Goal: Check status: Check status

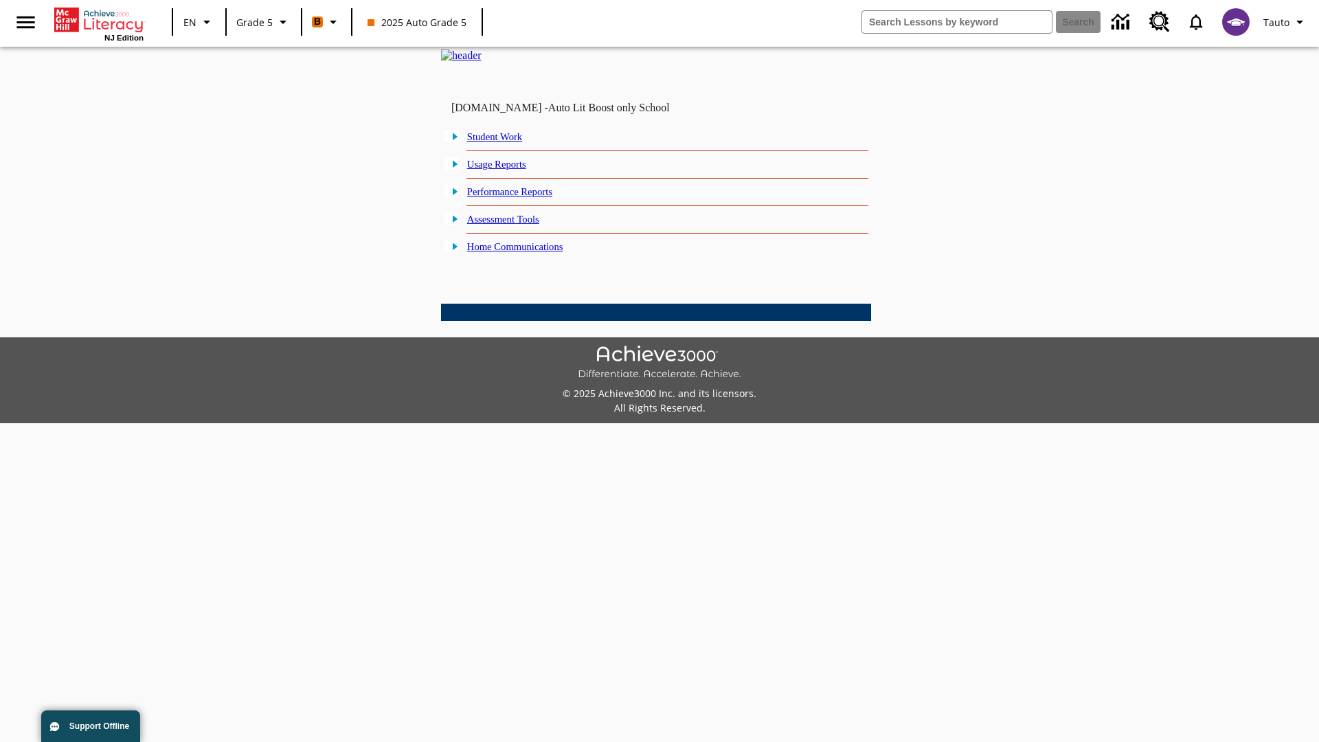
click at [505, 142] on link "Student Work" at bounding box center [494, 136] width 55 height 11
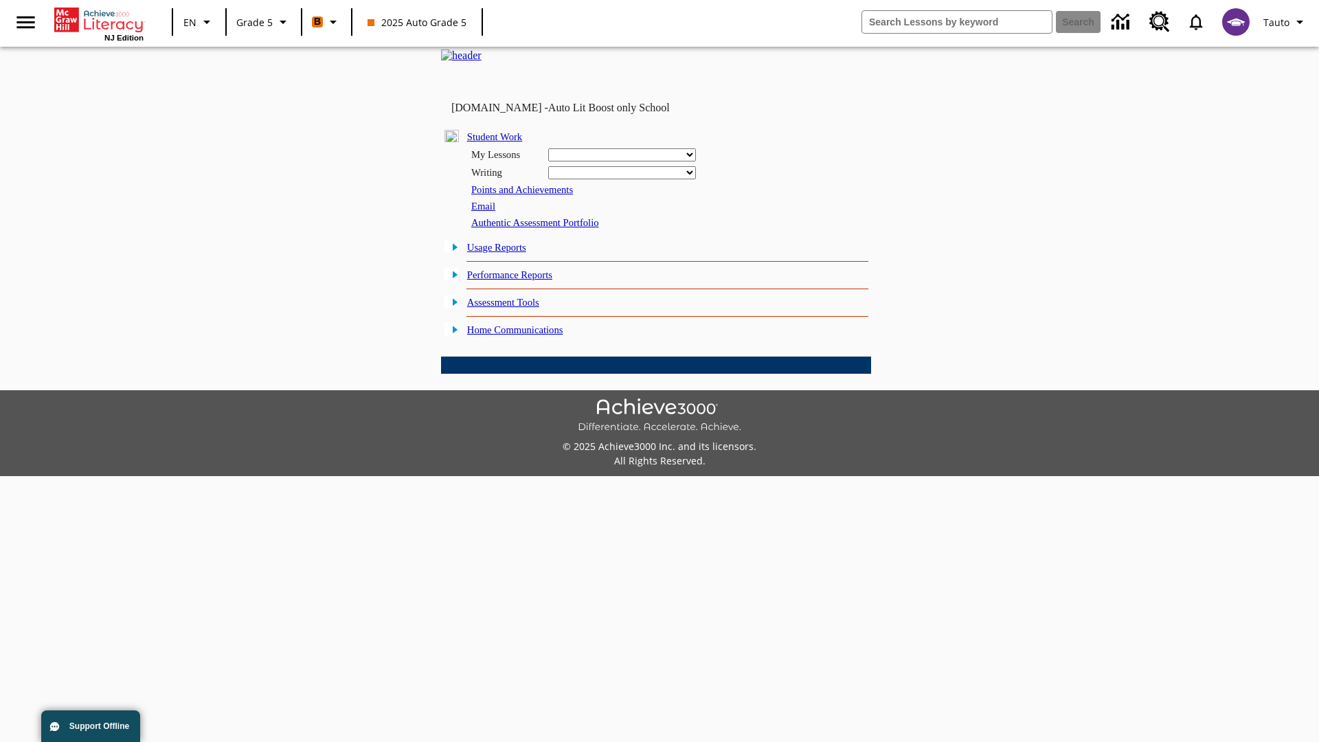
select select "/options/reports/?report_id=12&atype=1&section=2"
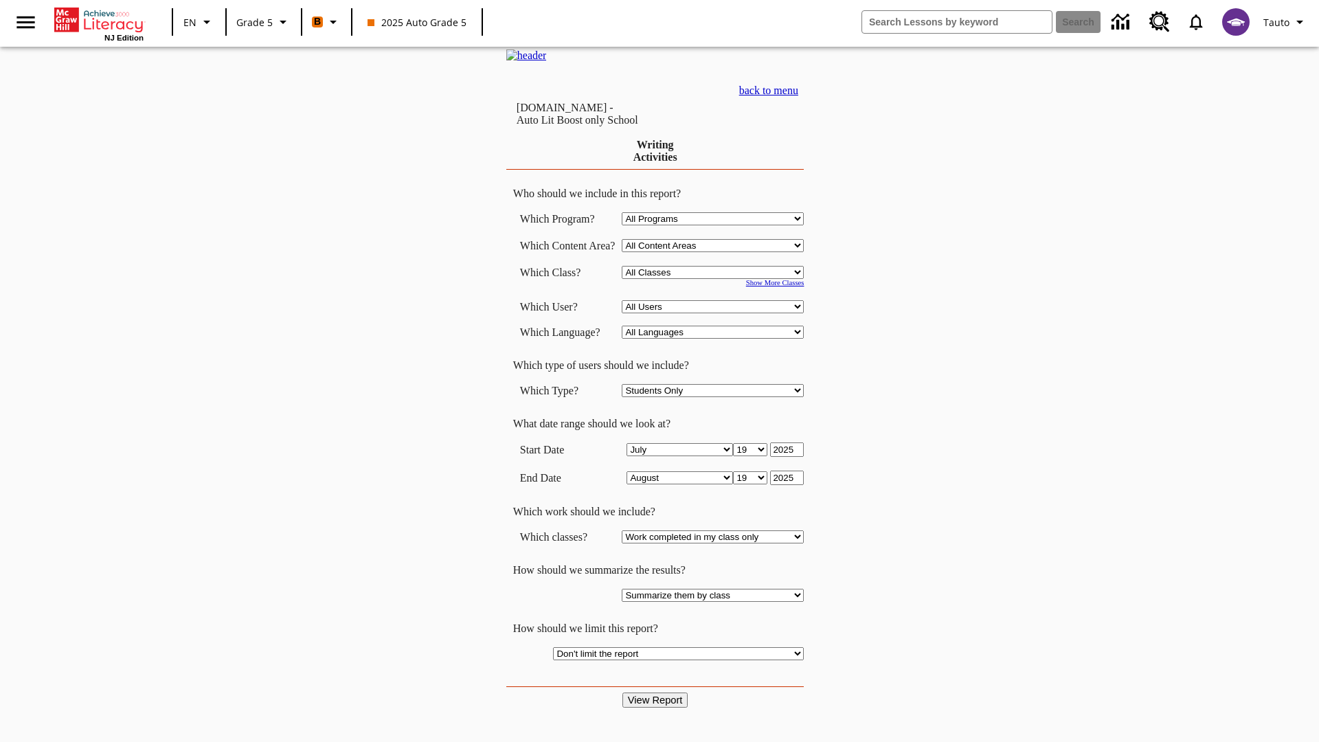
click at [717, 279] on select "Select a Class: All Classes 2025 Auto Grade 5 OL 2025 Auto Grade 6" at bounding box center [713, 272] width 182 height 13
select select "11133131"
select select "21437107"
click at [657, 692] on input "View Report" at bounding box center [655, 699] width 66 height 15
